Goal: Task Accomplishment & Management: Manage account settings

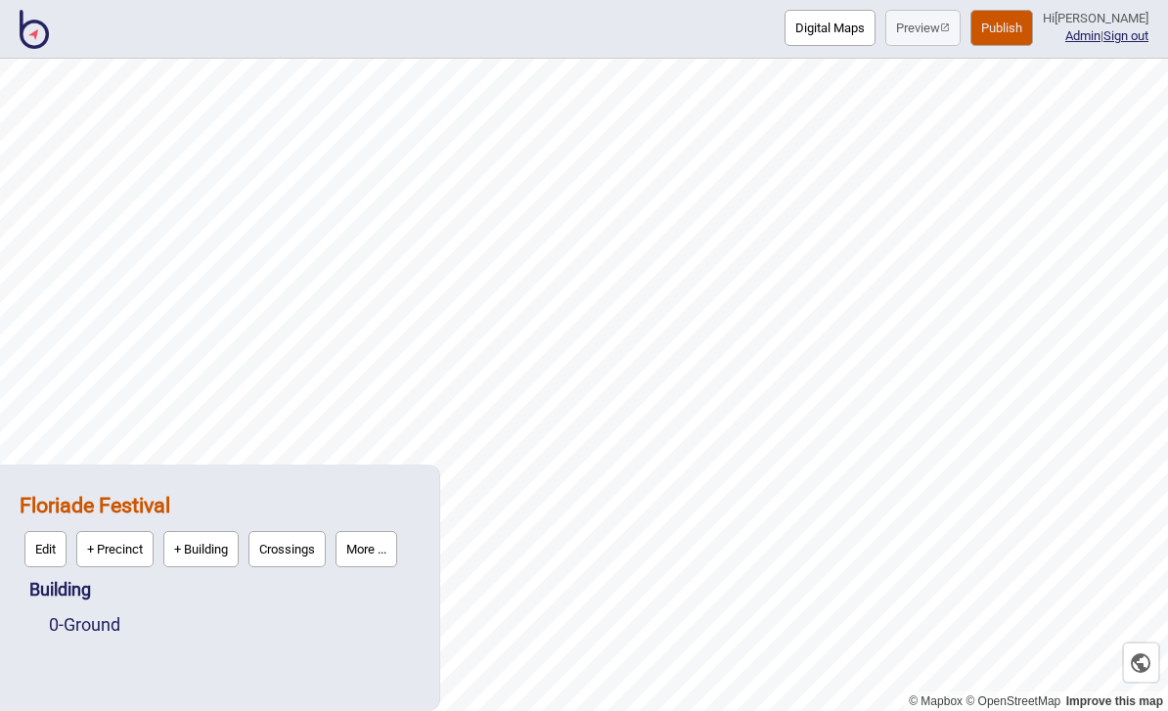
click at [1025, 25] on button "Publish" at bounding box center [1002, 28] width 63 height 36
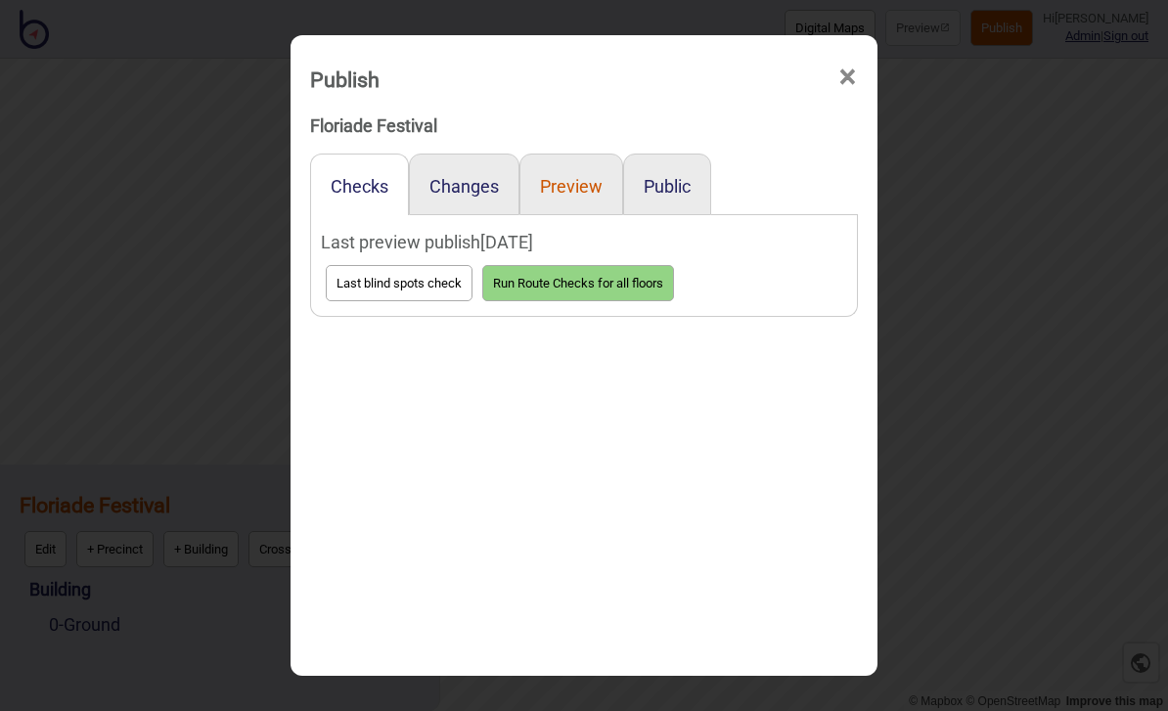
click at [584, 176] on button "Preview" at bounding box center [571, 186] width 63 height 21
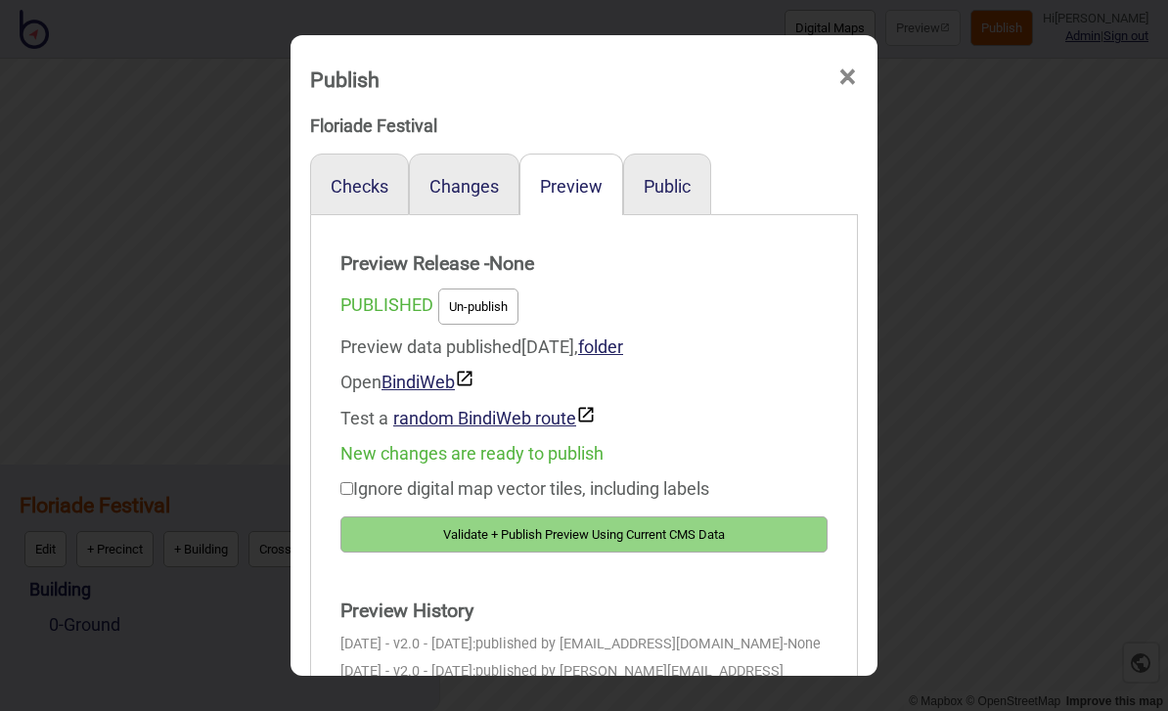
click at [612, 521] on button "Validate + Publish Preview Using Current CMS Data" at bounding box center [583, 535] width 487 height 36
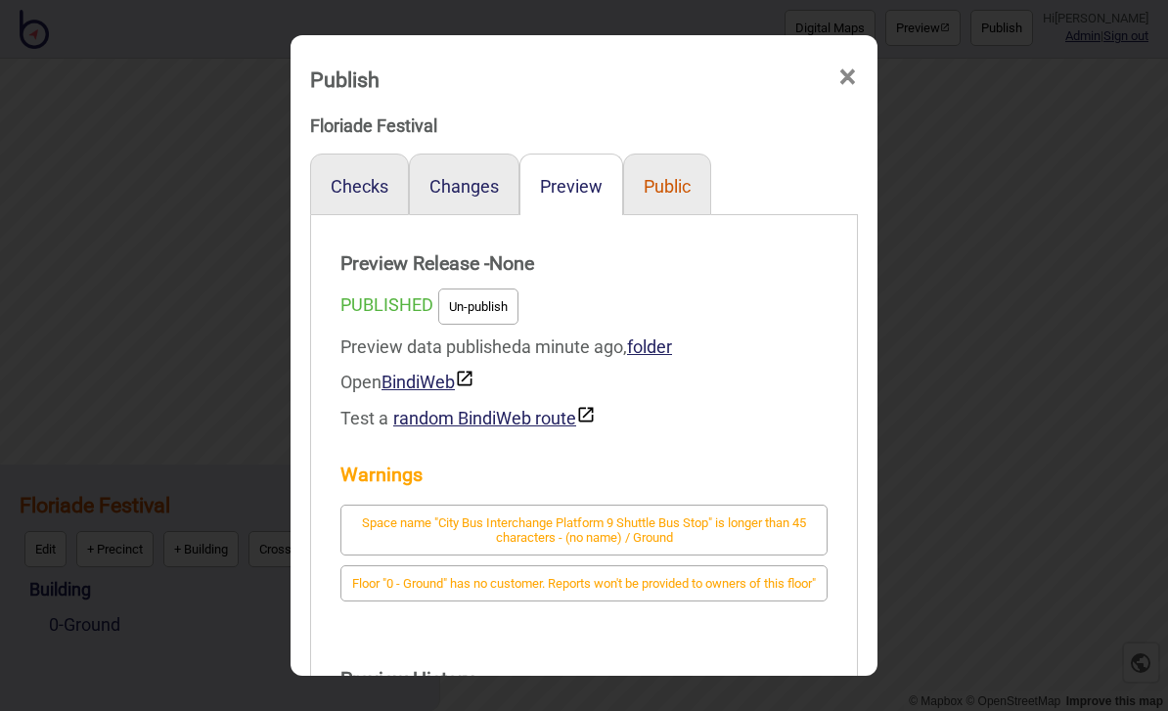
click at [685, 176] on button "Public" at bounding box center [667, 186] width 47 height 21
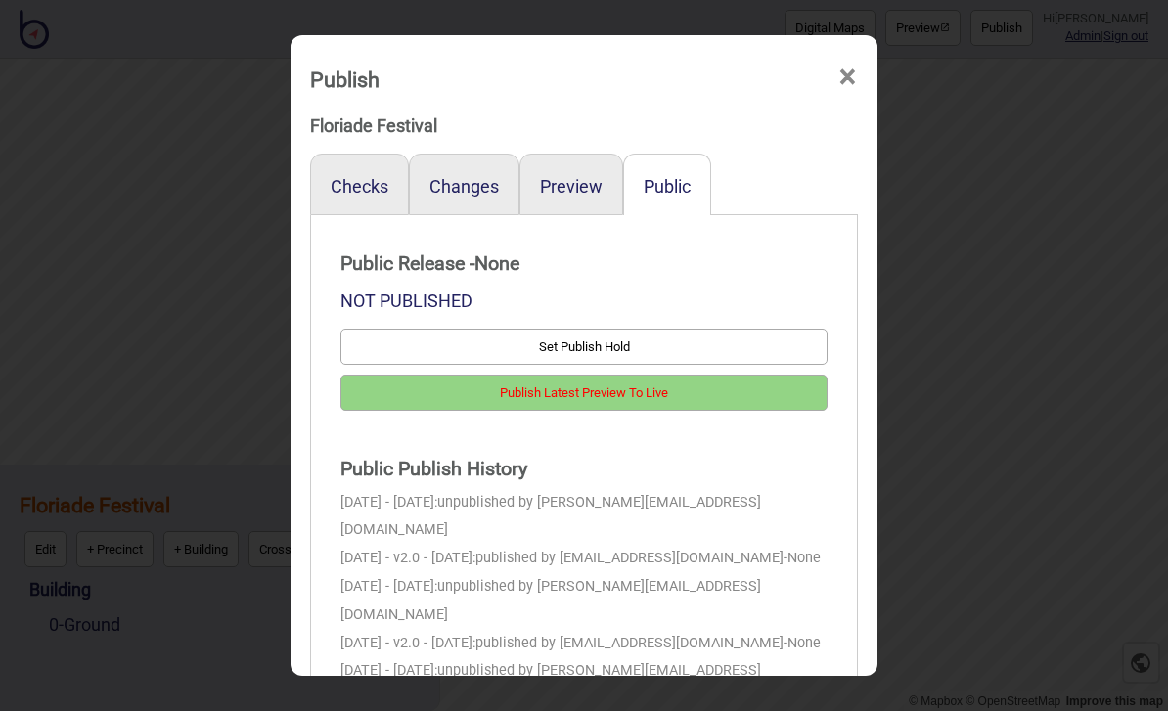
click at [728, 375] on button "Publish Latest Preview To Live" at bounding box center [583, 393] width 487 height 36
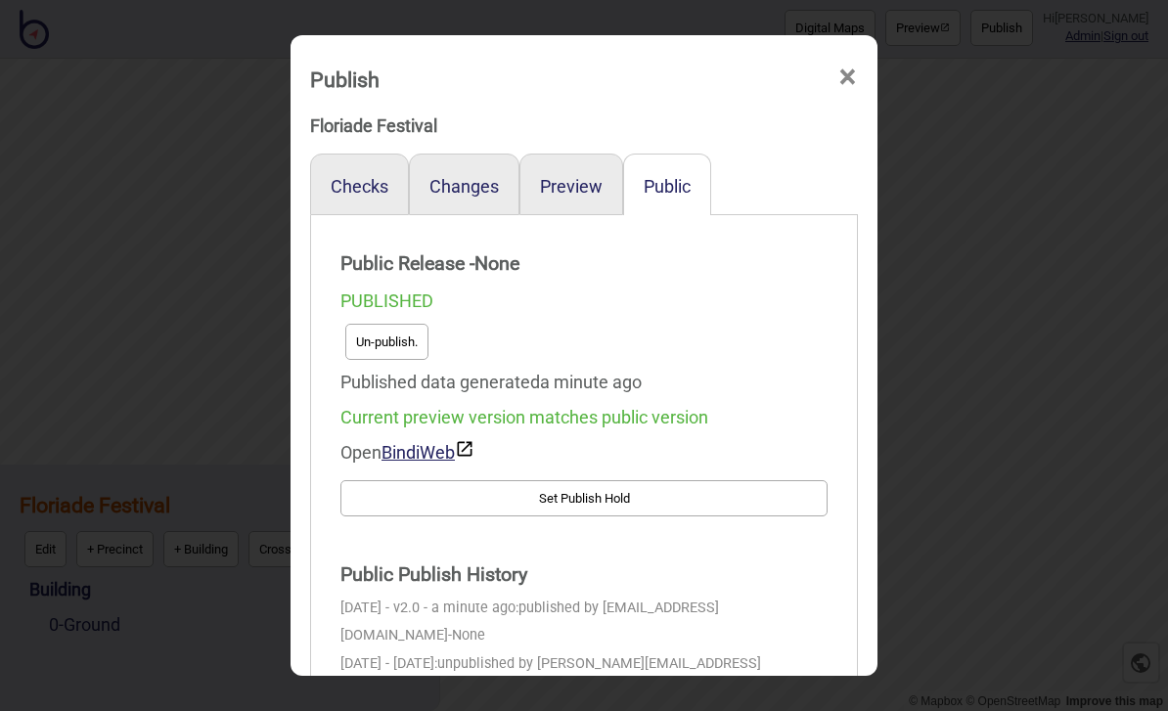
click at [398, 325] on button "Un-publish." at bounding box center [386, 342] width 83 height 36
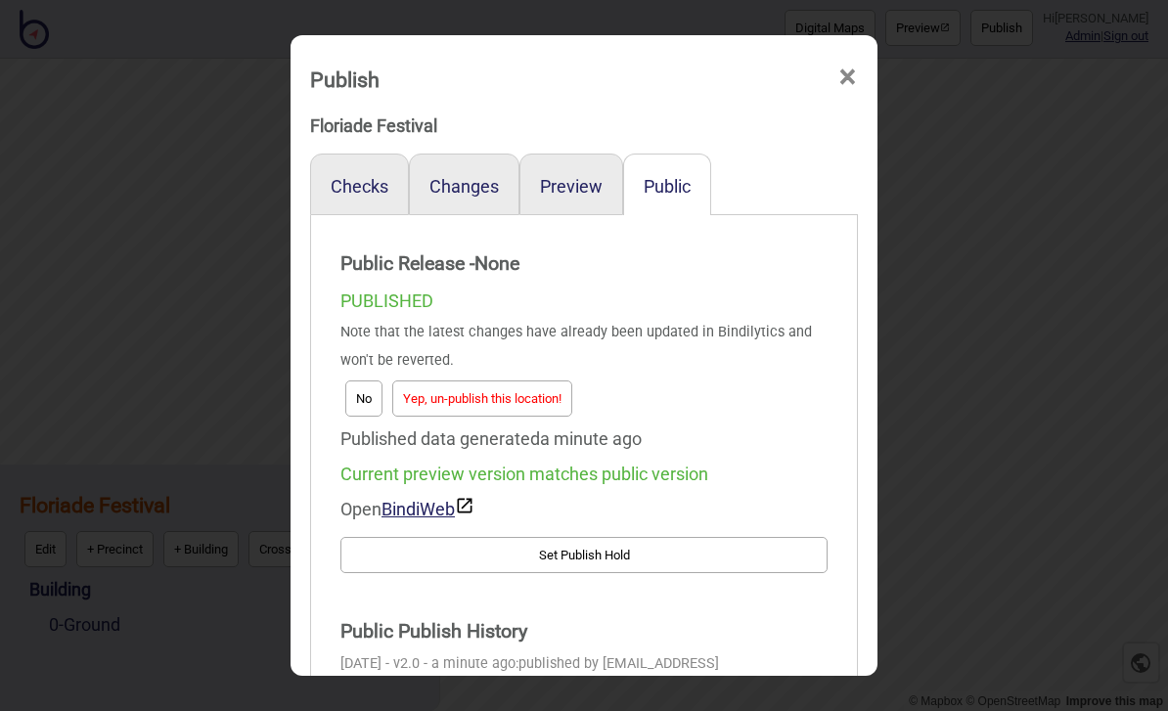
click at [527, 387] on button "Yep, un-publish this location!" at bounding box center [482, 399] width 180 height 36
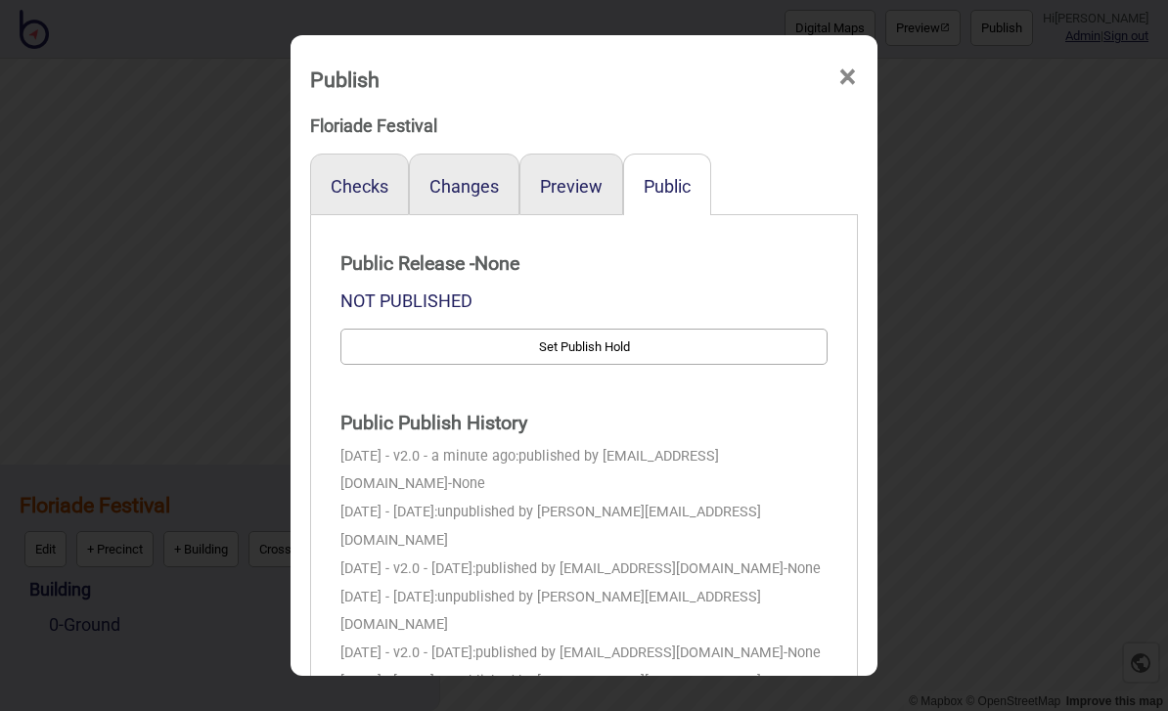
click at [841, 45] on span "×" at bounding box center [848, 77] width 21 height 65
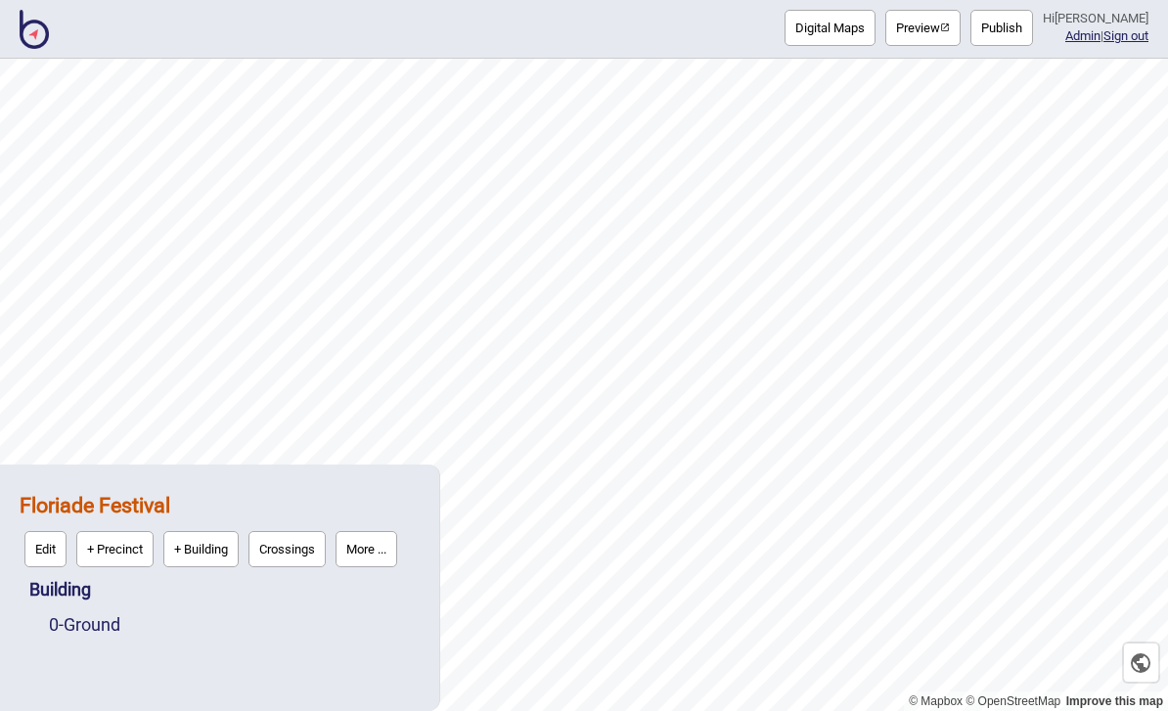
click at [109, 599] on div "Building" at bounding box center [224, 589] width 390 height 35
click at [109, 632] on link "0 - Ground" at bounding box center [84, 624] width 71 height 21
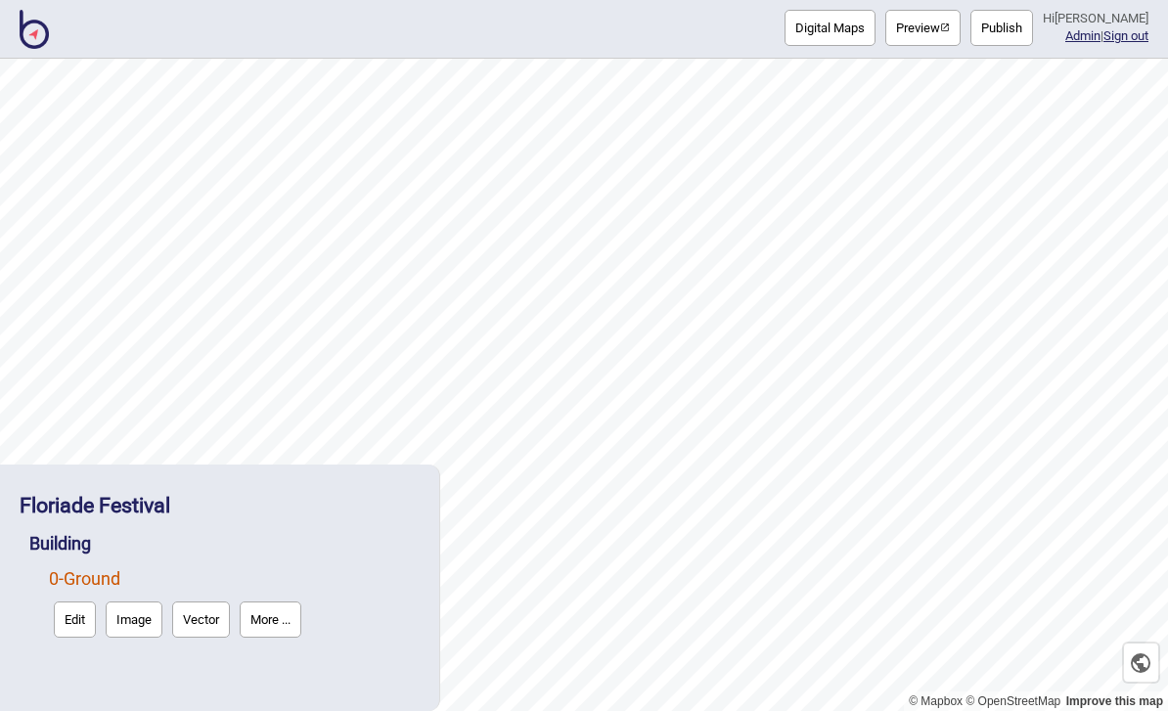
click at [88, 635] on button "Edit" at bounding box center [75, 620] width 42 height 36
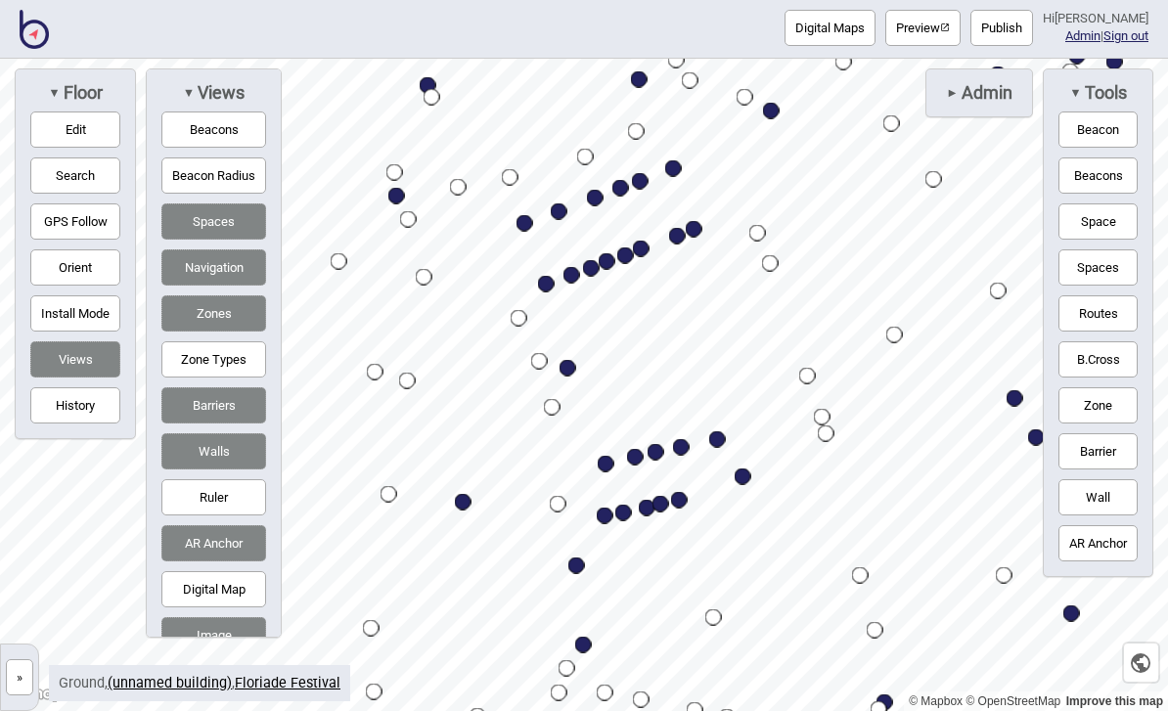
click at [45, 43] on img at bounding box center [34, 29] width 29 height 39
